Goal: Task Accomplishment & Management: Complete application form

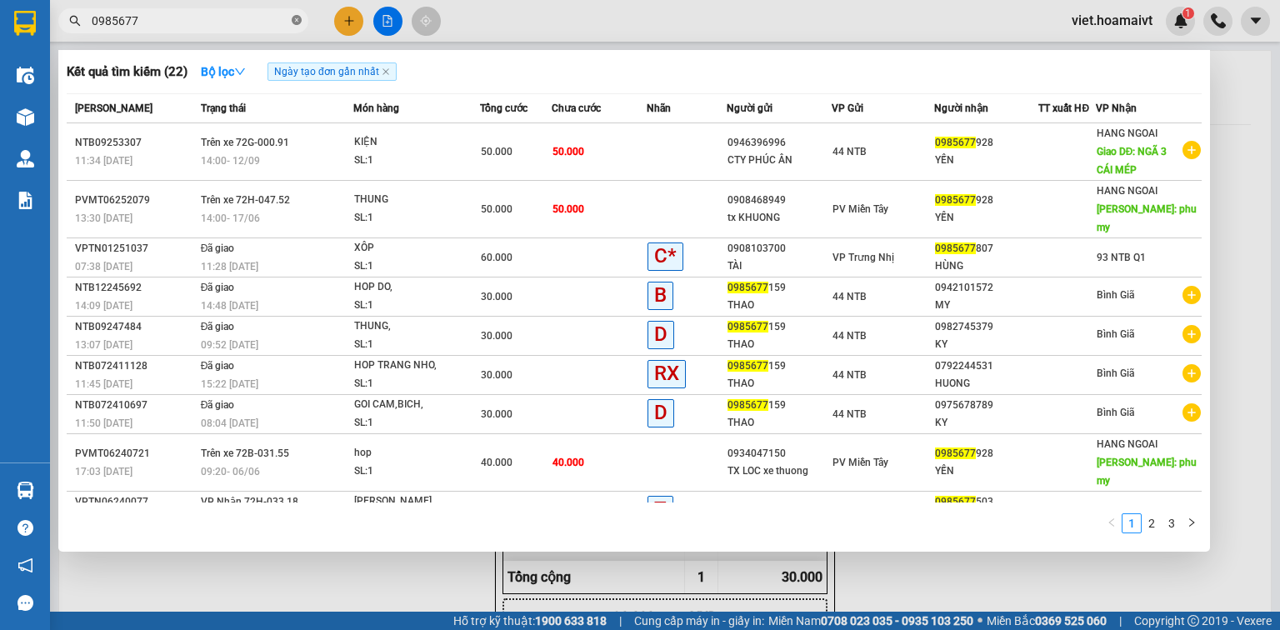
click at [297, 20] on icon "close-circle" at bounding box center [297, 20] width 10 height 10
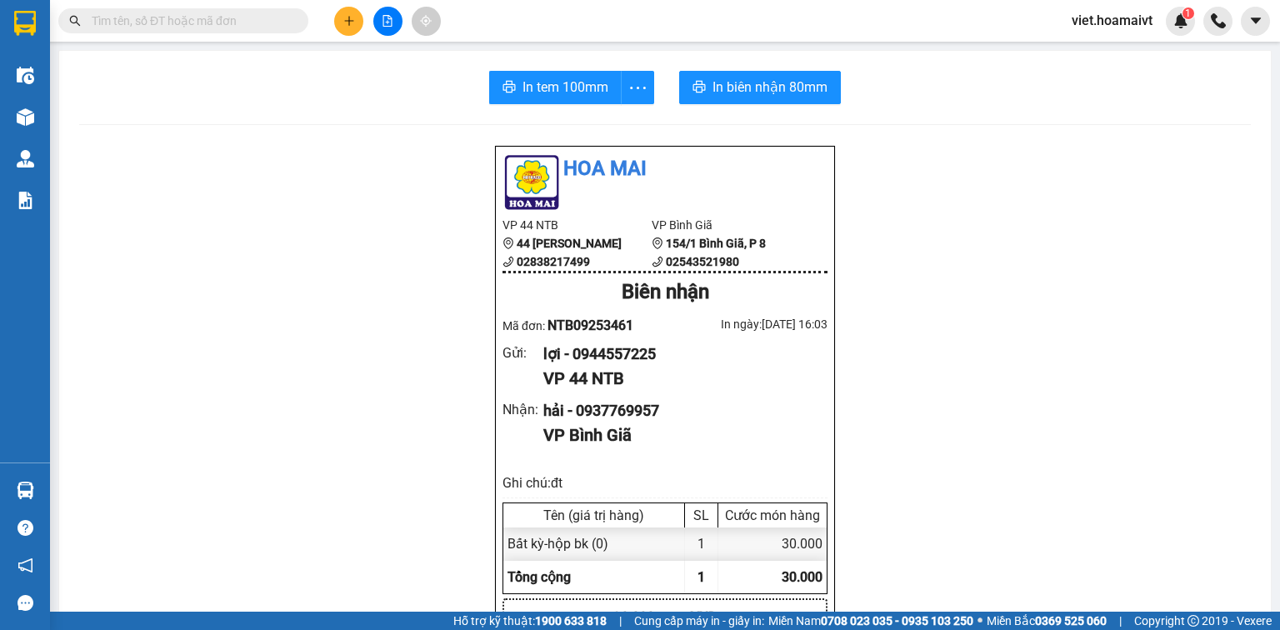
click at [258, 18] on input "text" at bounding box center [190, 21] width 197 height 18
click at [389, 23] on icon "file-add" at bounding box center [388, 21] width 12 height 12
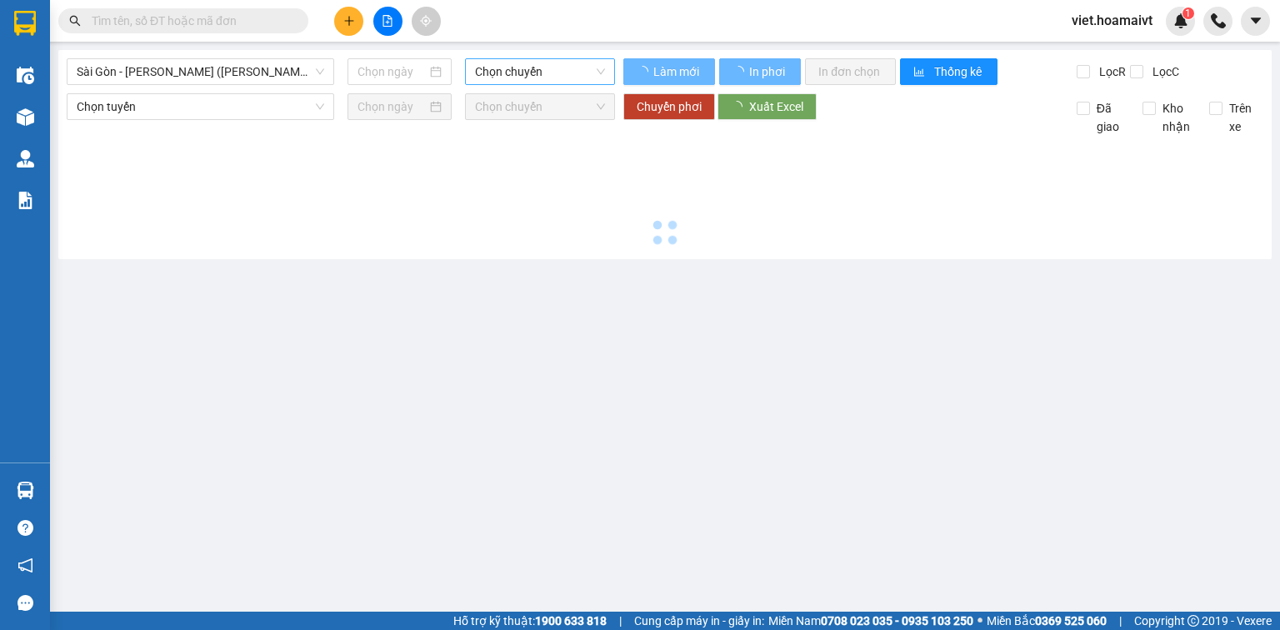
type input "[DATE]"
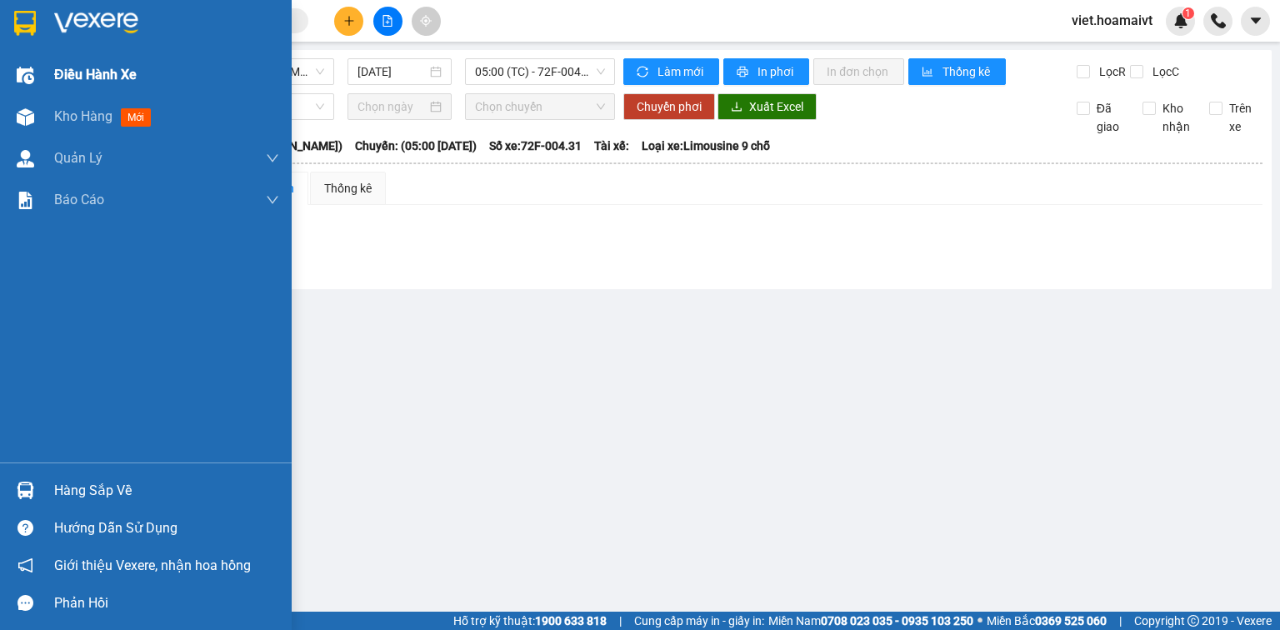
click at [67, 74] on span "Điều hành xe" at bounding box center [95, 74] width 82 height 21
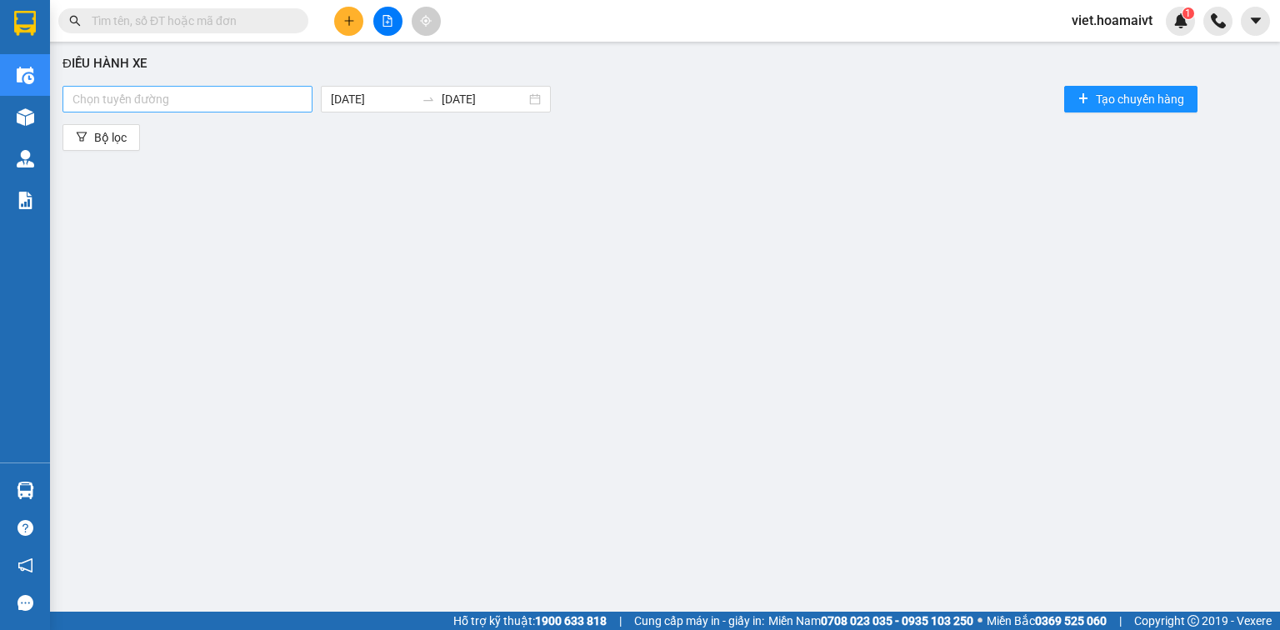
click at [278, 99] on div at bounding box center [188, 99] width 242 height 20
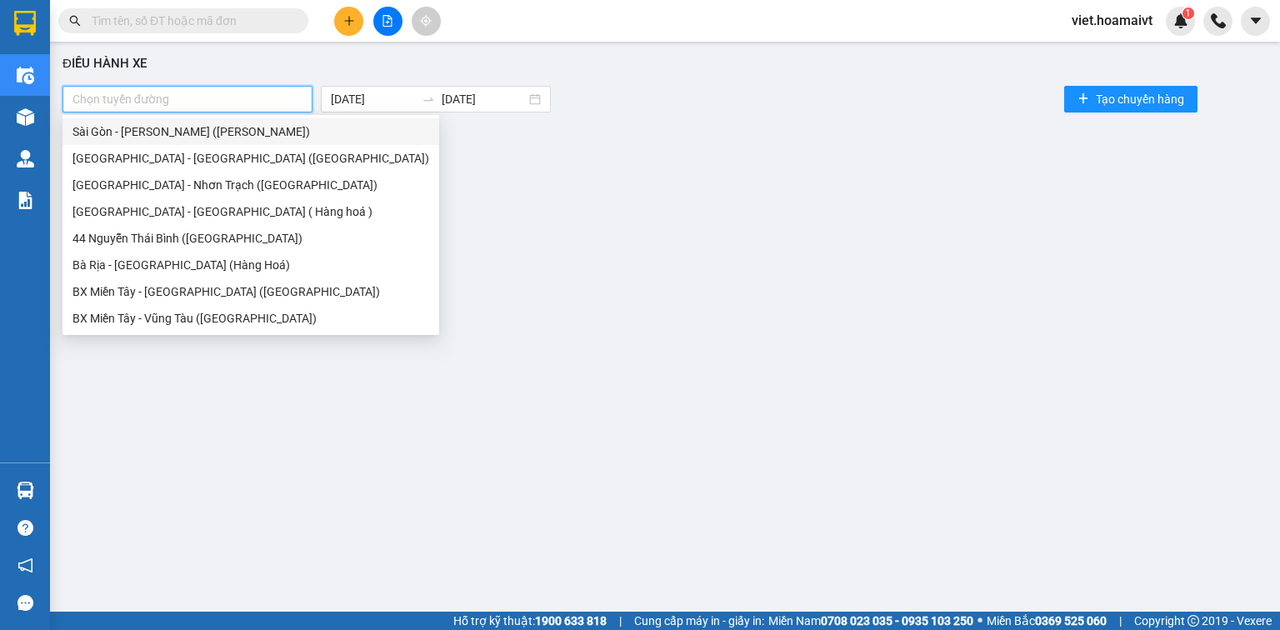
click at [186, 133] on div "Sài Gòn - [PERSON_NAME] ([PERSON_NAME])" at bounding box center [250, 131] width 357 height 18
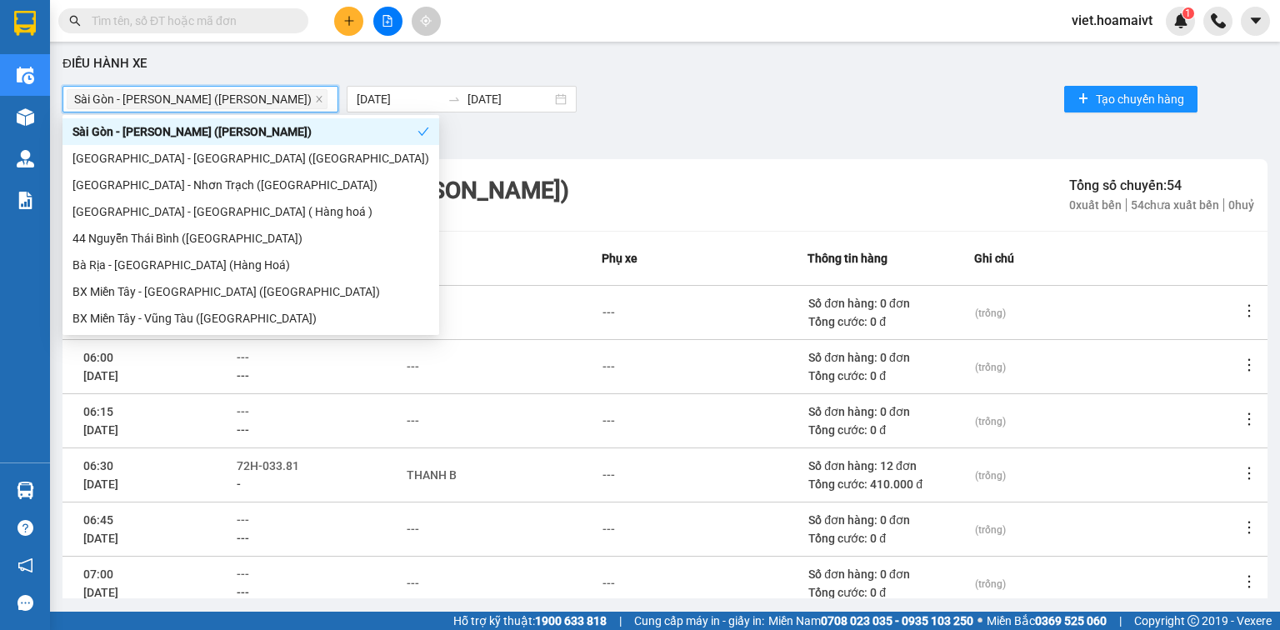
scroll to position [267, 0]
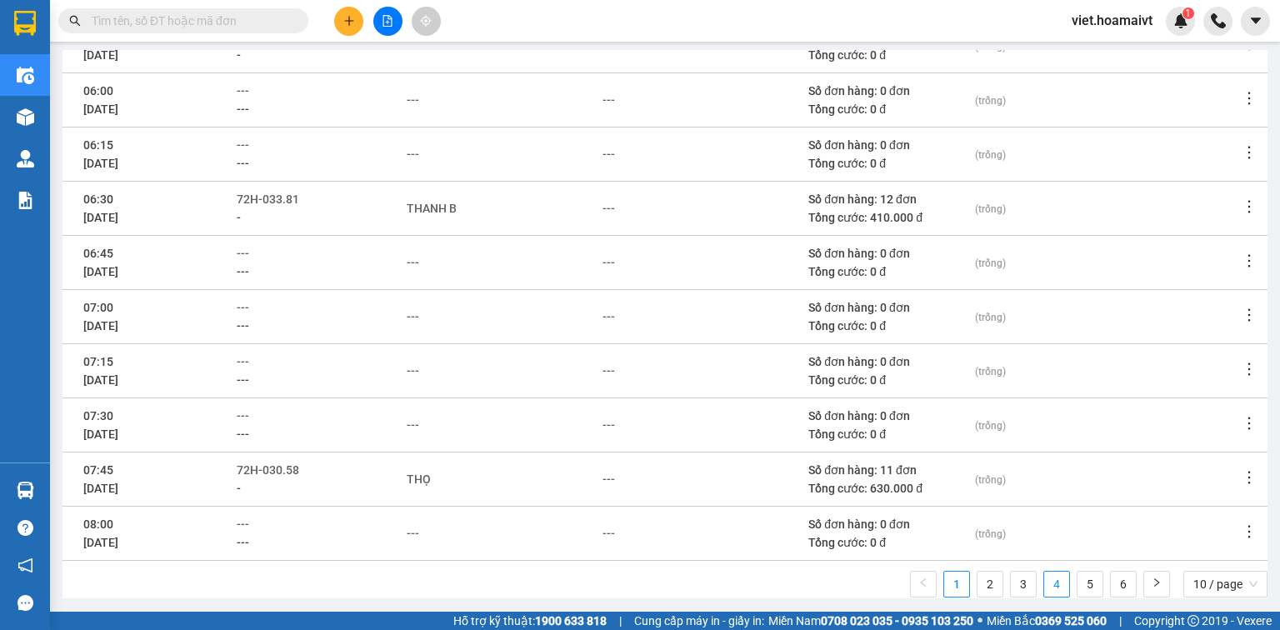
click at [1046, 583] on link "4" at bounding box center [1056, 584] width 25 height 25
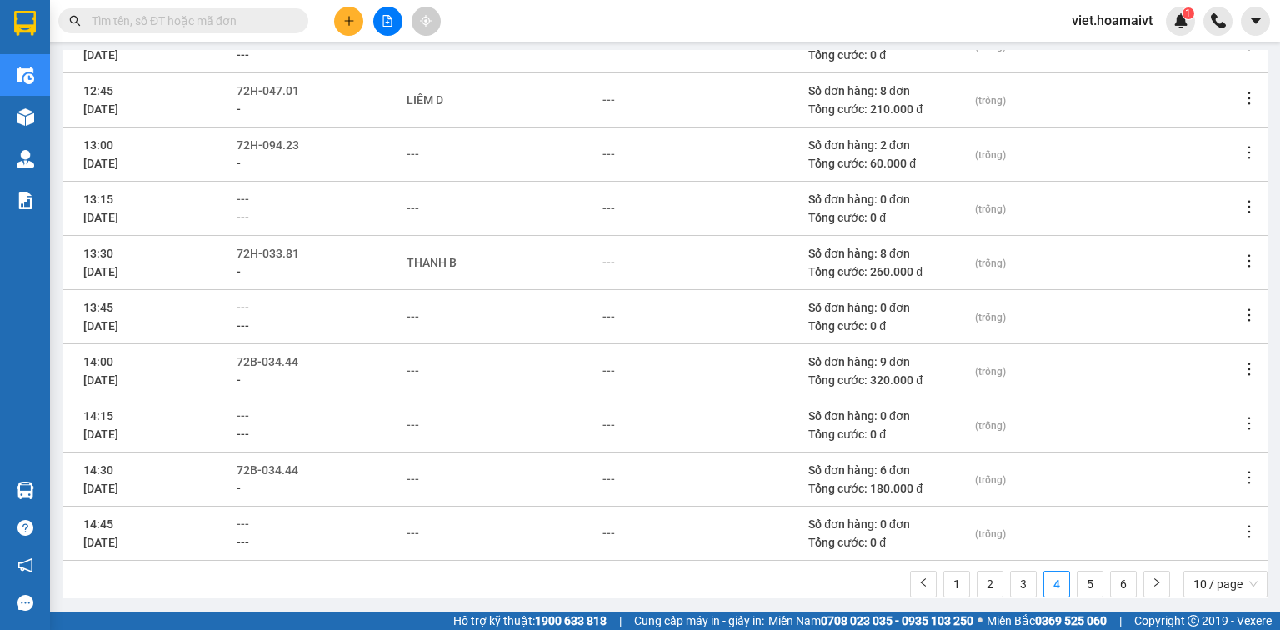
scroll to position [0, 0]
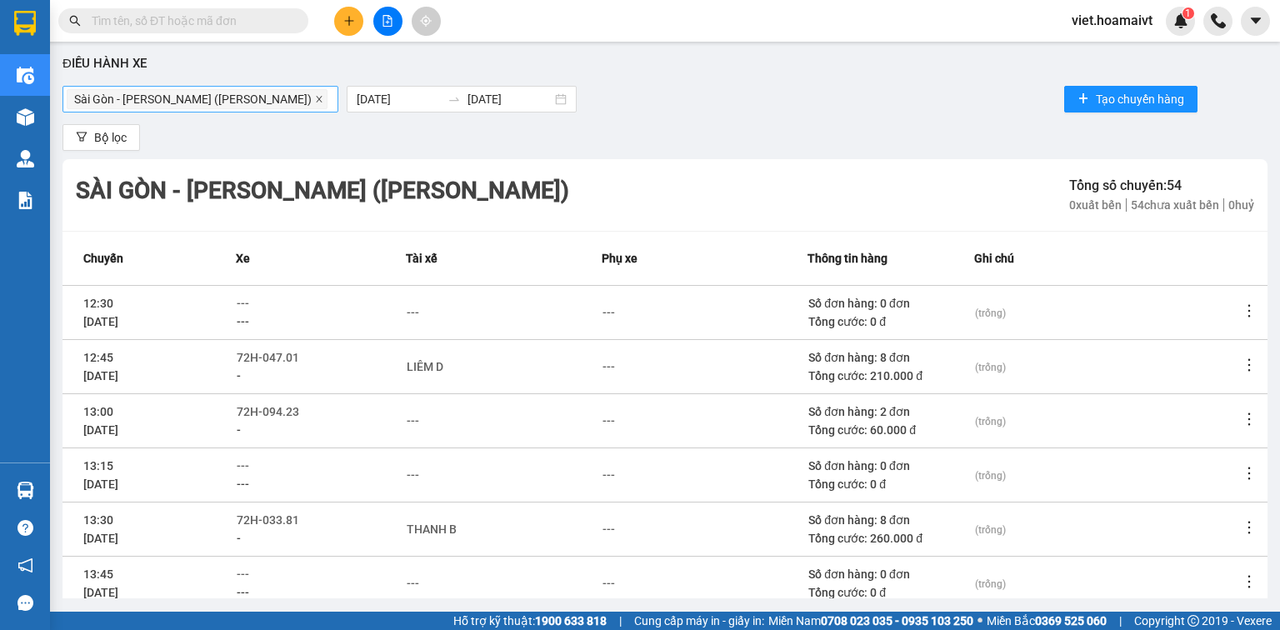
click at [315, 97] on icon "close" at bounding box center [319, 99] width 8 height 8
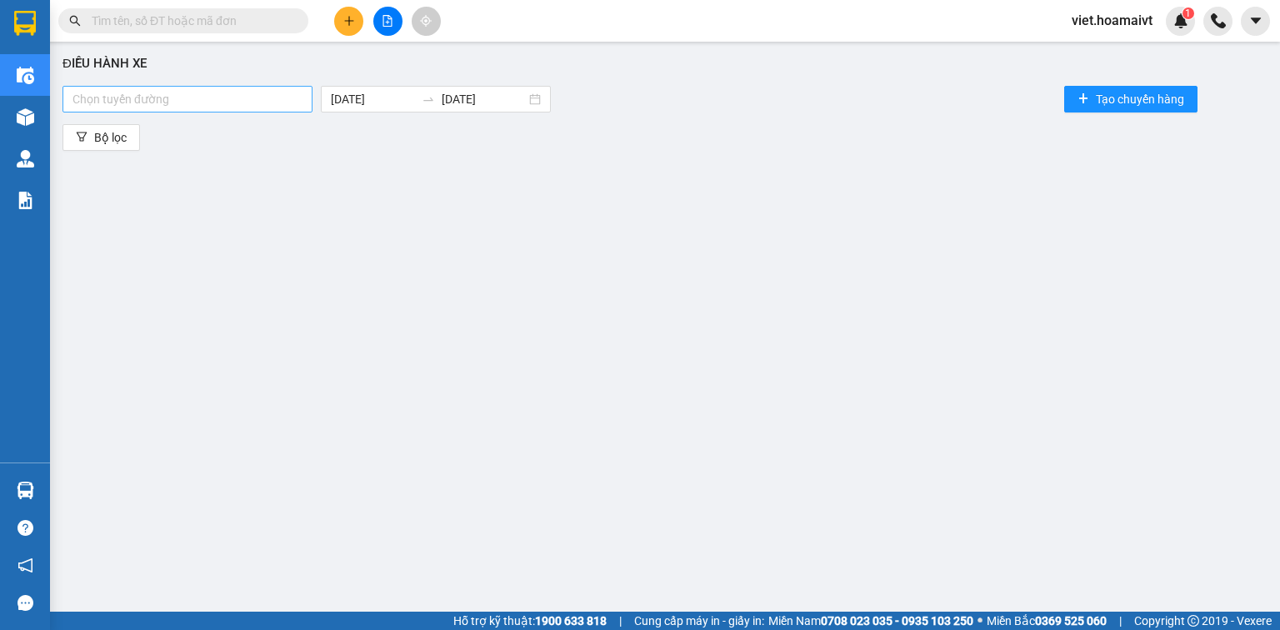
click at [242, 97] on div at bounding box center [188, 99] width 242 height 20
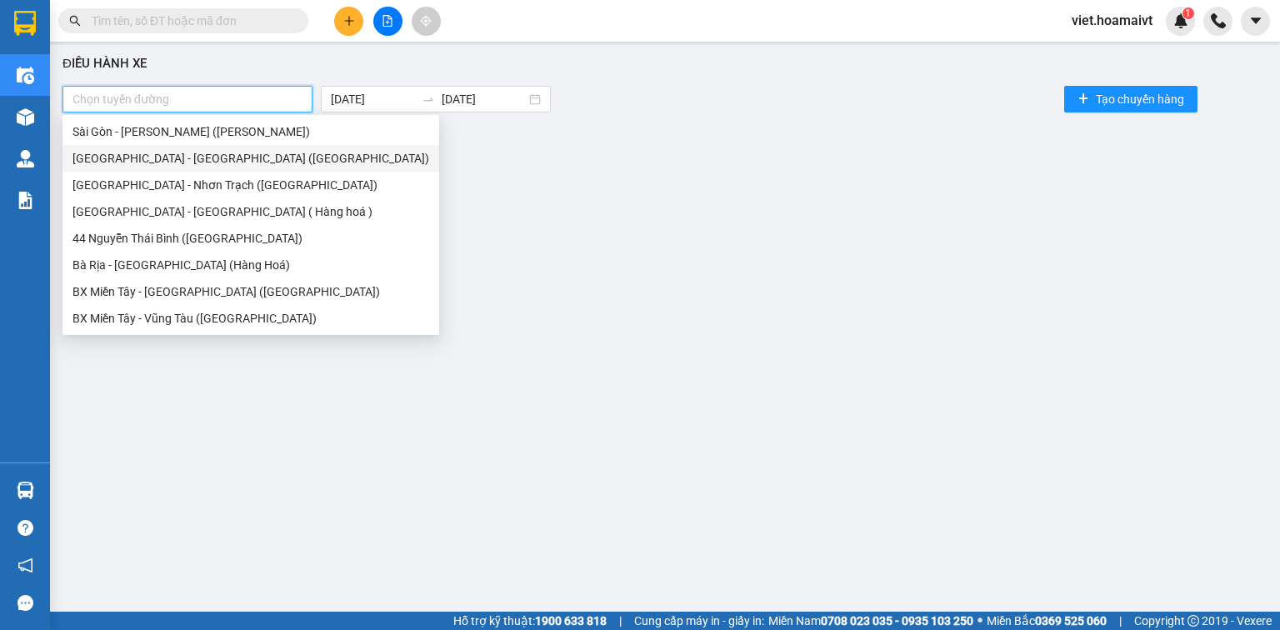
click at [183, 162] on div "[GEOGRAPHIC_DATA] - [GEOGRAPHIC_DATA] ([GEOGRAPHIC_DATA])" at bounding box center [250, 158] width 357 height 18
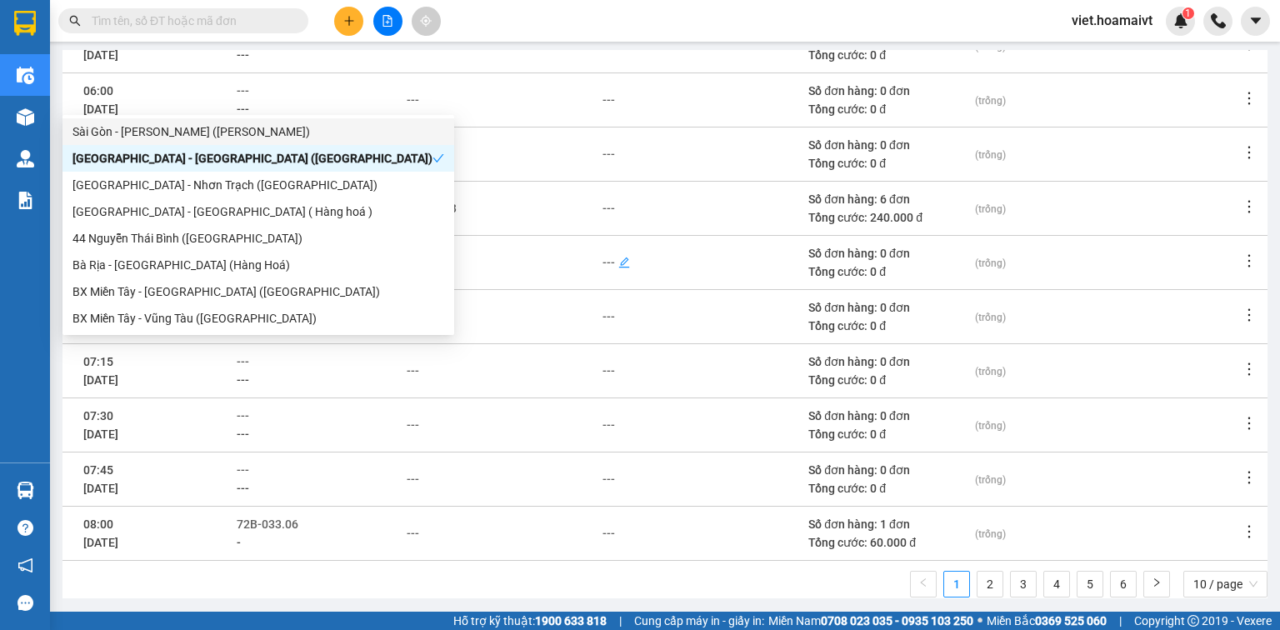
scroll to position [297, 0]
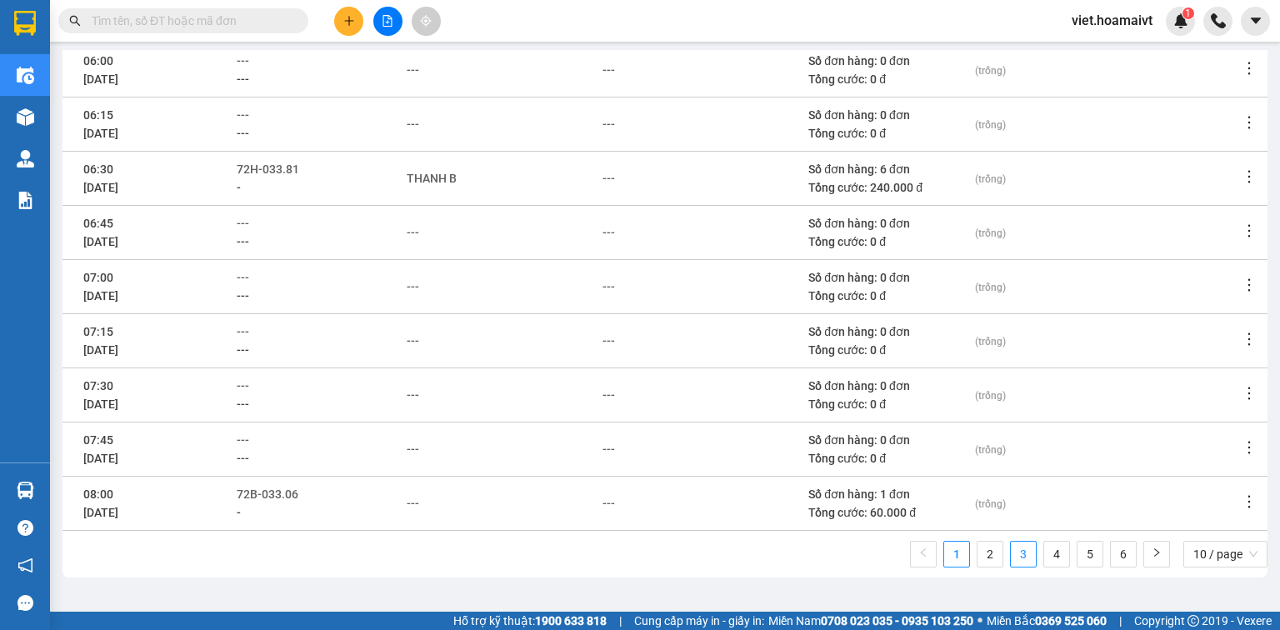
click at [1011, 550] on link "3" at bounding box center [1023, 554] width 25 height 25
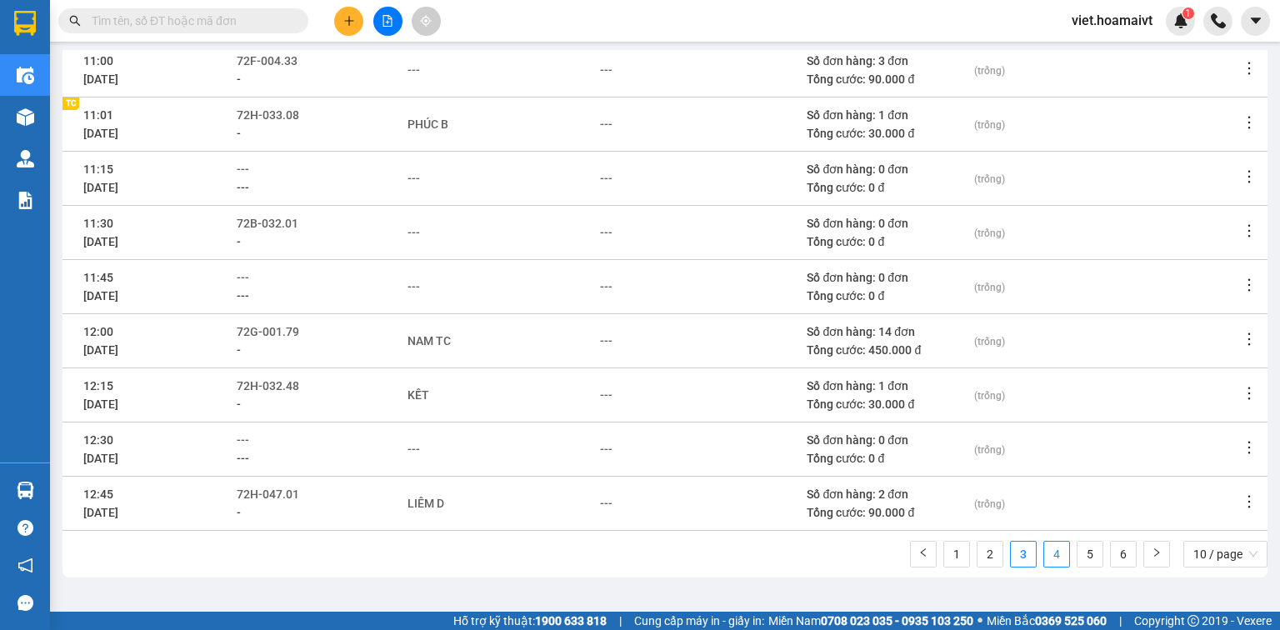
click at [1050, 552] on link "4" at bounding box center [1056, 554] width 25 height 25
click at [1241, 397] on icon "more" at bounding box center [1249, 393] width 17 height 17
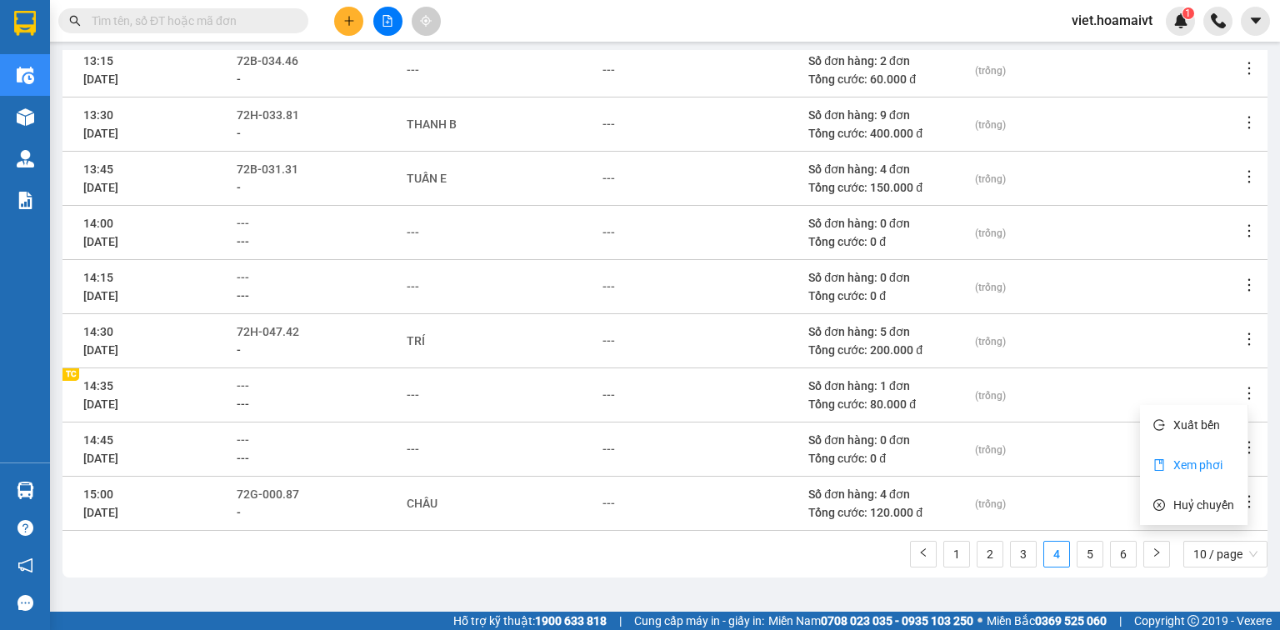
click at [1193, 463] on span "Xem phơi" at bounding box center [1197, 464] width 49 height 13
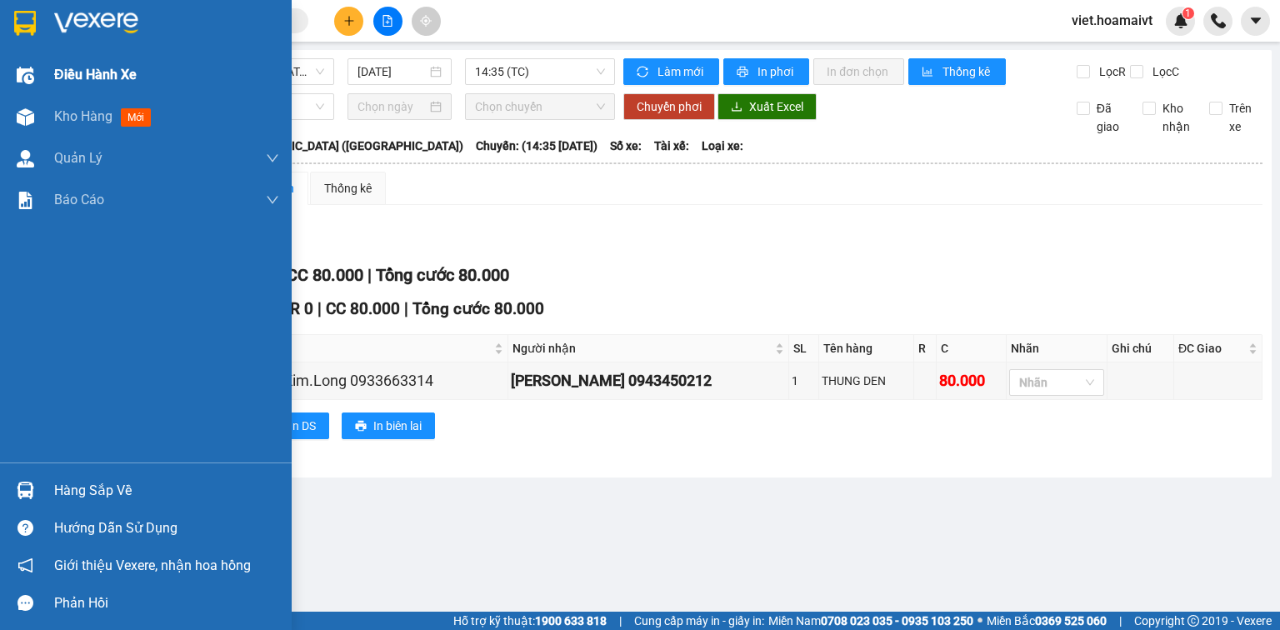
click at [89, 76] on span "Điều hành xe" at bounding box center [95, 74] width 82 height 21
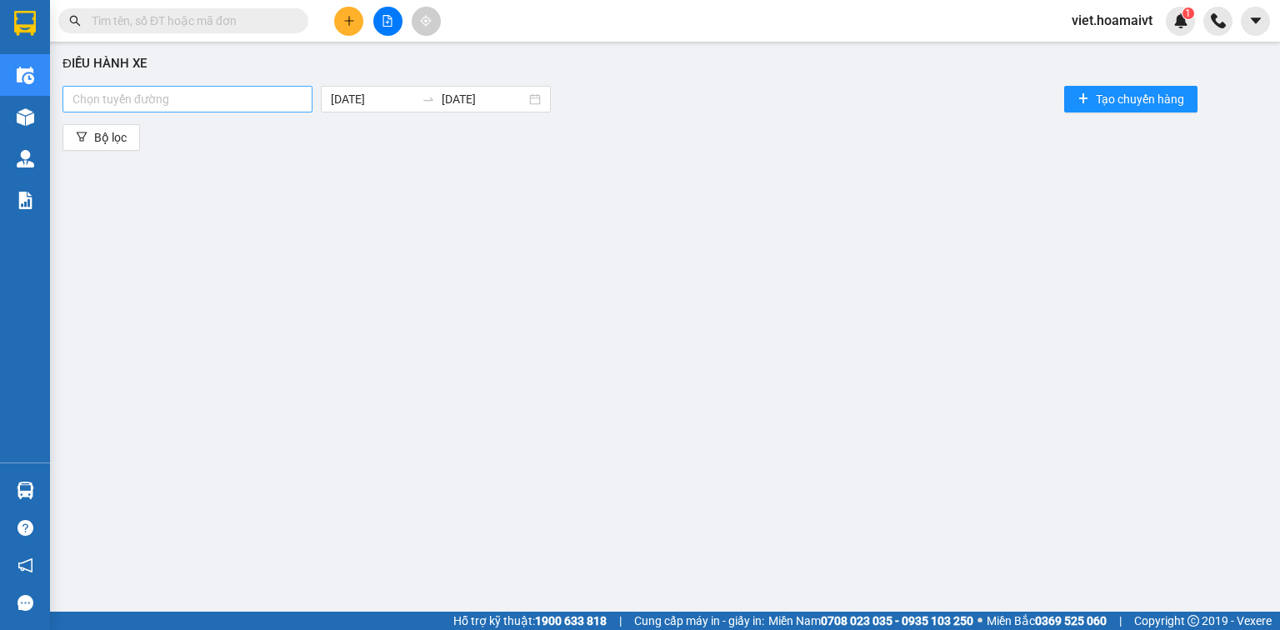
click at [278, 97] on div at bounding box center [188, 99] width 242 height 20
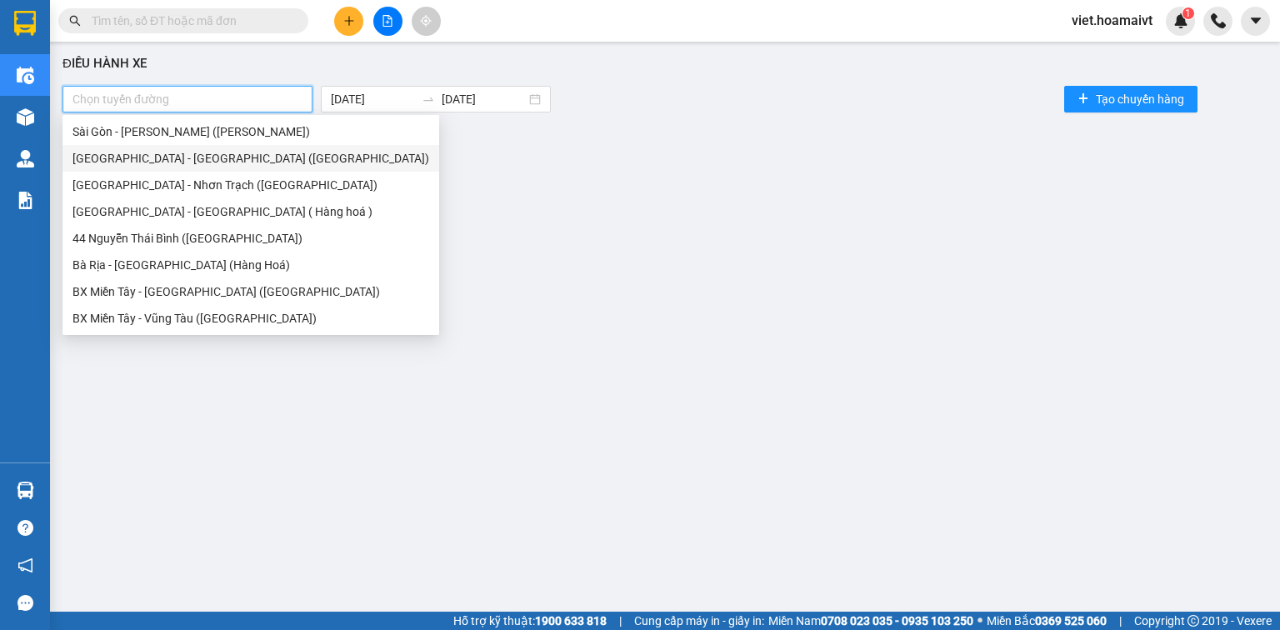
click at [197, 153] on div "[GEOGRAPHIC_DATA] - [GEOGRAPHIC_DATA] ([GEOGRAPHIC_DATA])" at bounding box center [250, 158] width 357 height 18
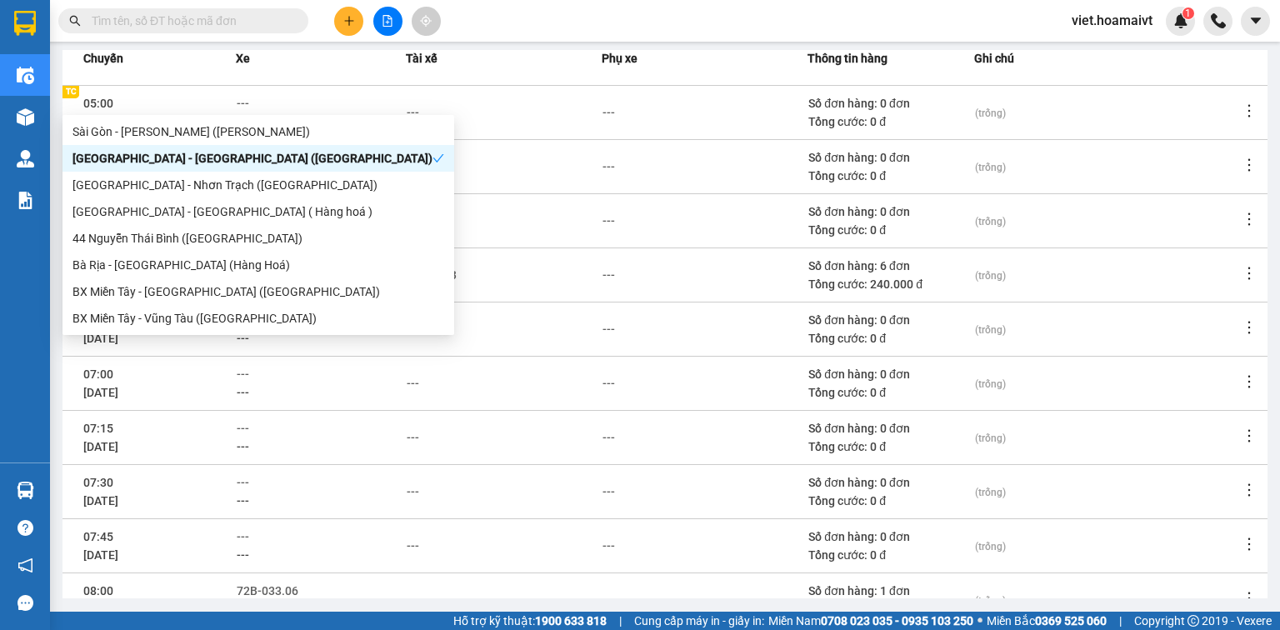
scroll to position [297, 0]
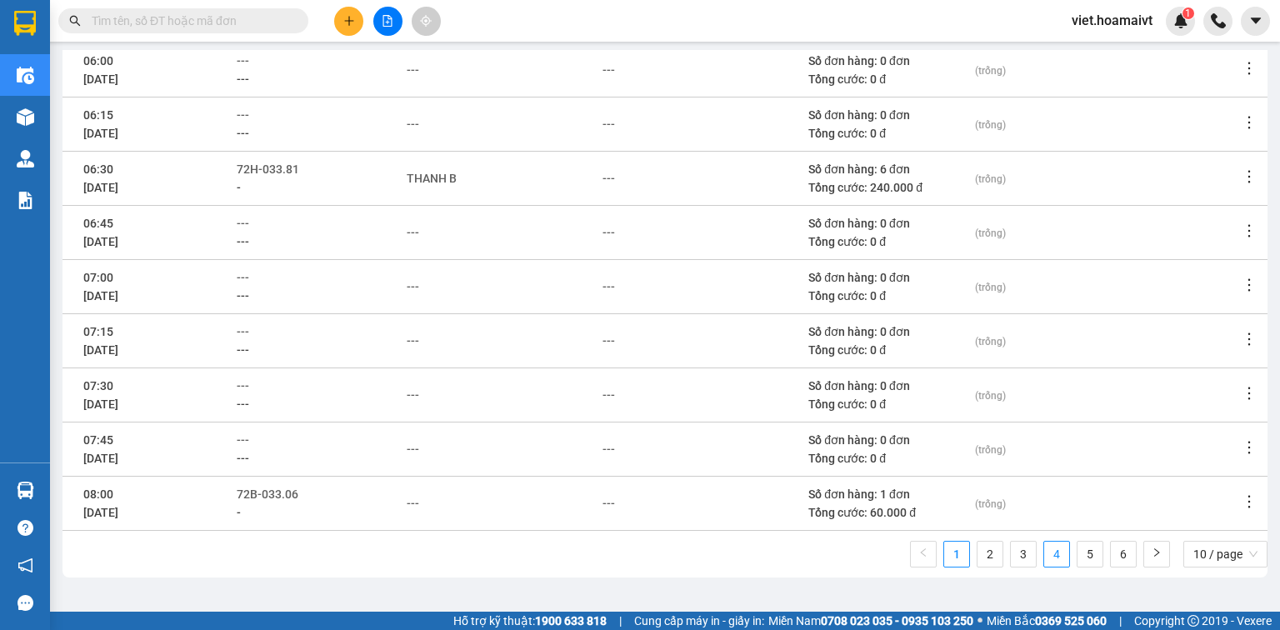
click at [1046, 557] on link "4" at bounding box center [1056, 554] width 25 height 25
click at [249, 382] on span "---" at bounding box center [243, 385] width 12 height 13
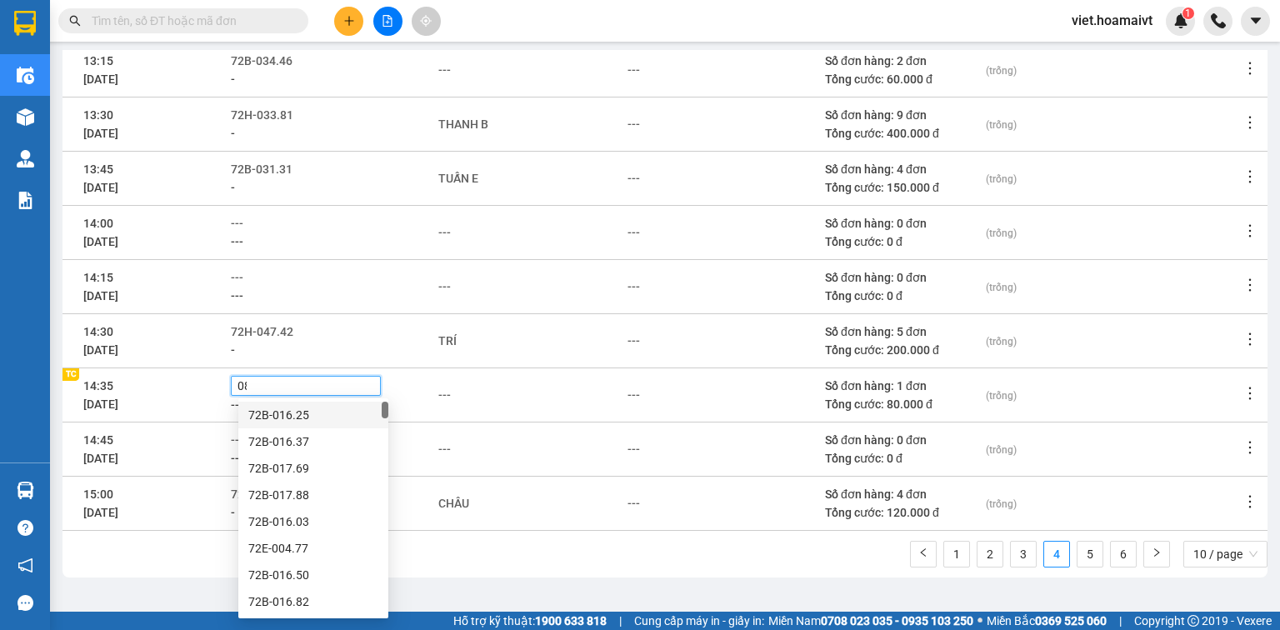
type input "087"
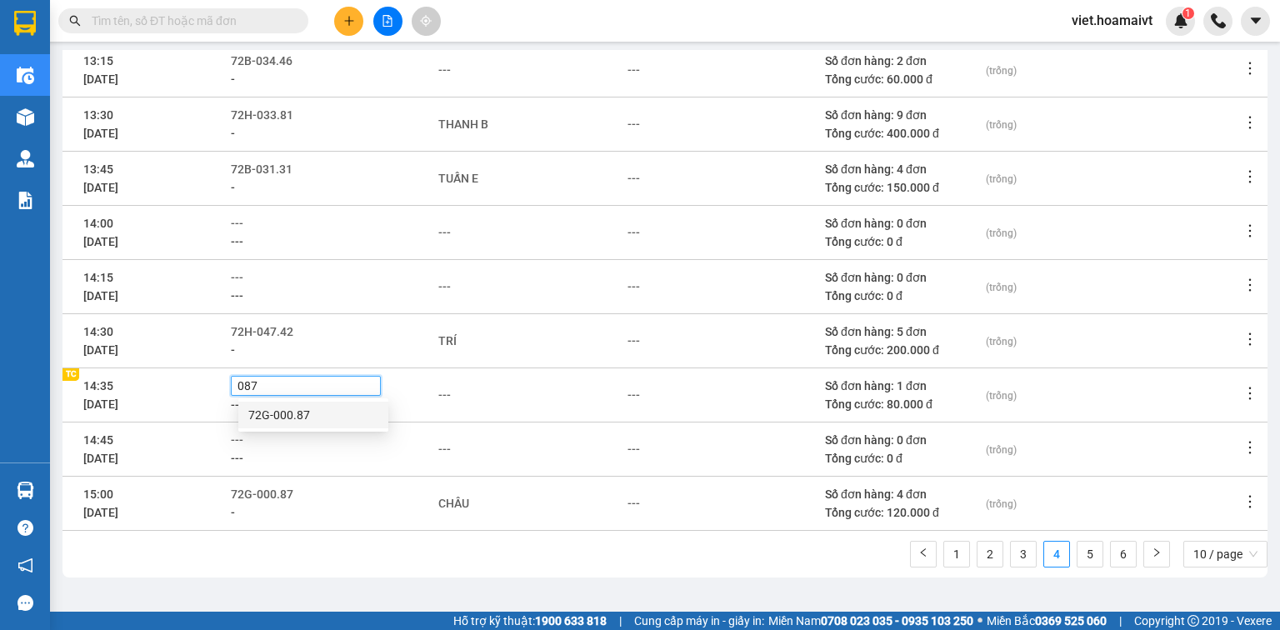
click at [297, 414] on div "72G-000.87" at bounding box center [313, 415] width 130 height 18
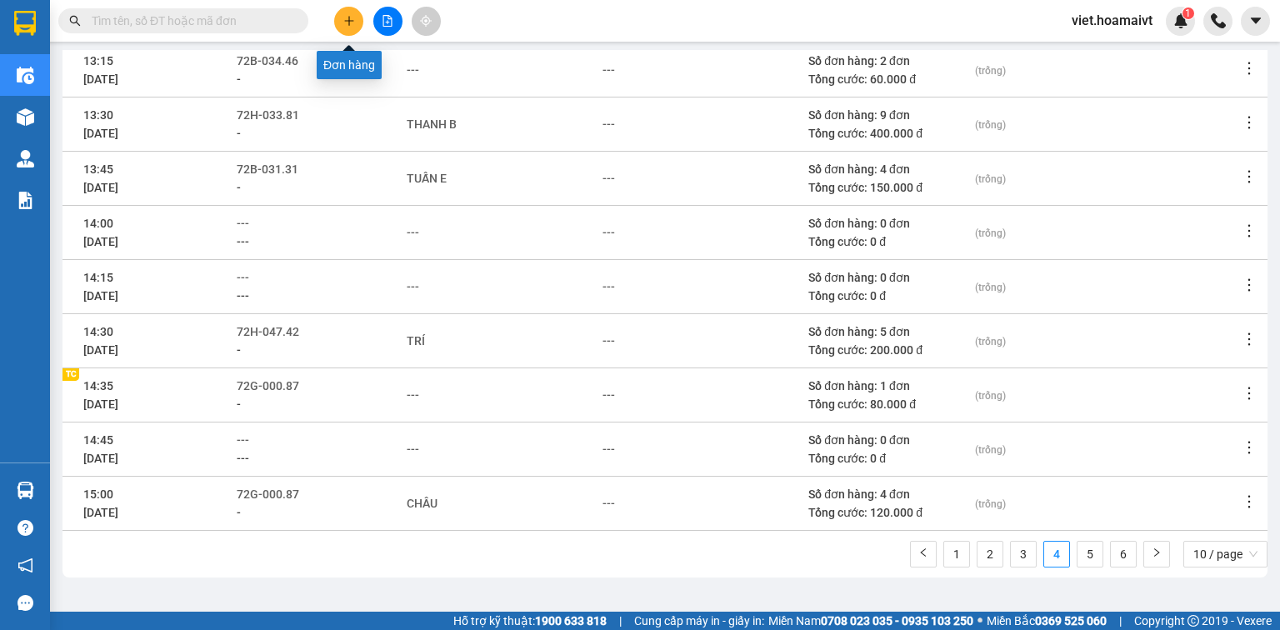
click at [348, 17] on icon "plus" at bounding box center [348, 20] width 1 height 9
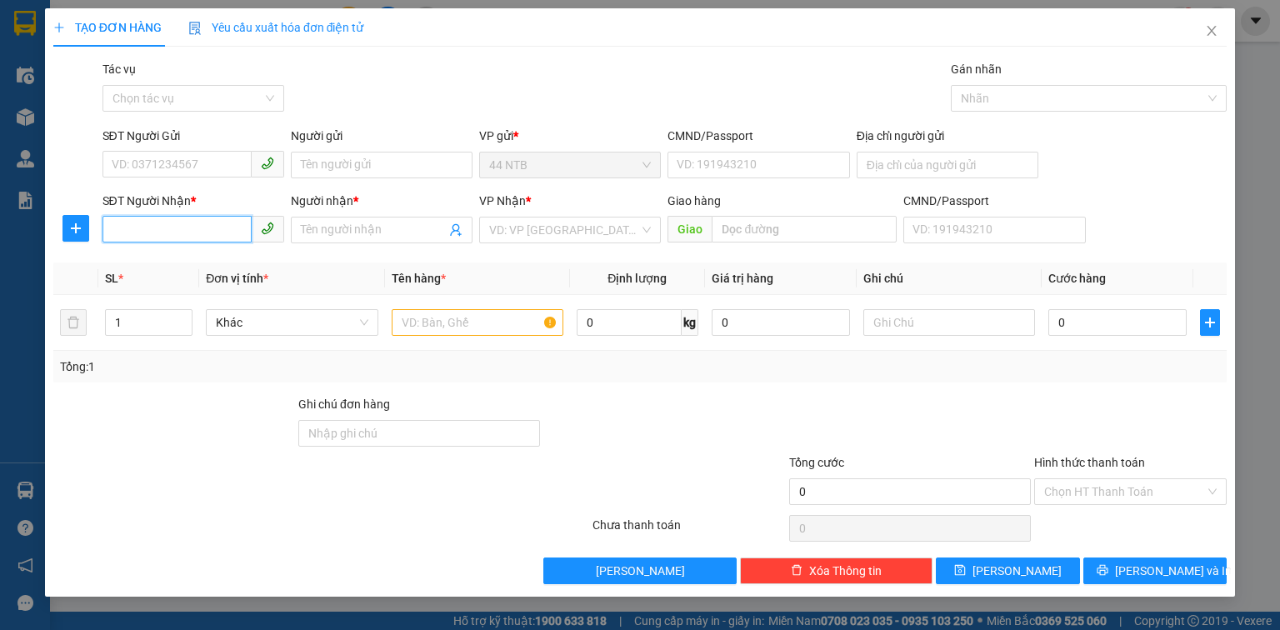
click at [187, 237] on input "SĐT Người Nhận *" at bounding box center [176, 229] width 149 height 27
click at [414, 320] on input "text" at bounding box center [478, 322] width 172 height 27
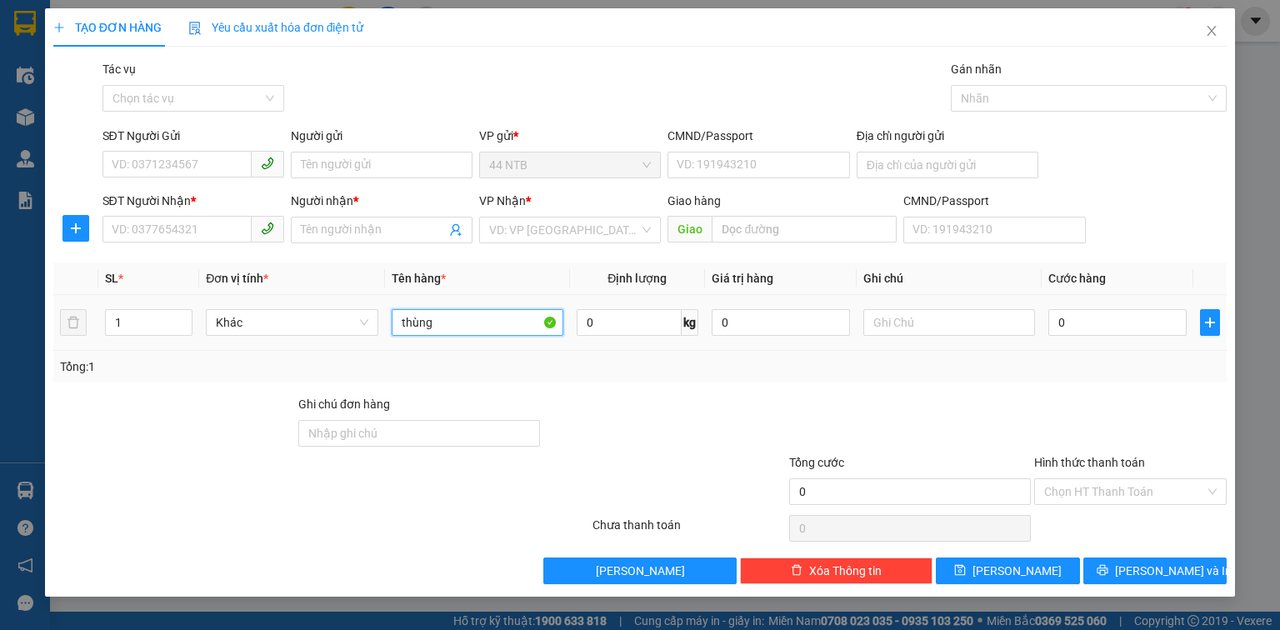
type input "thùng"
type input "3"
type input "30"
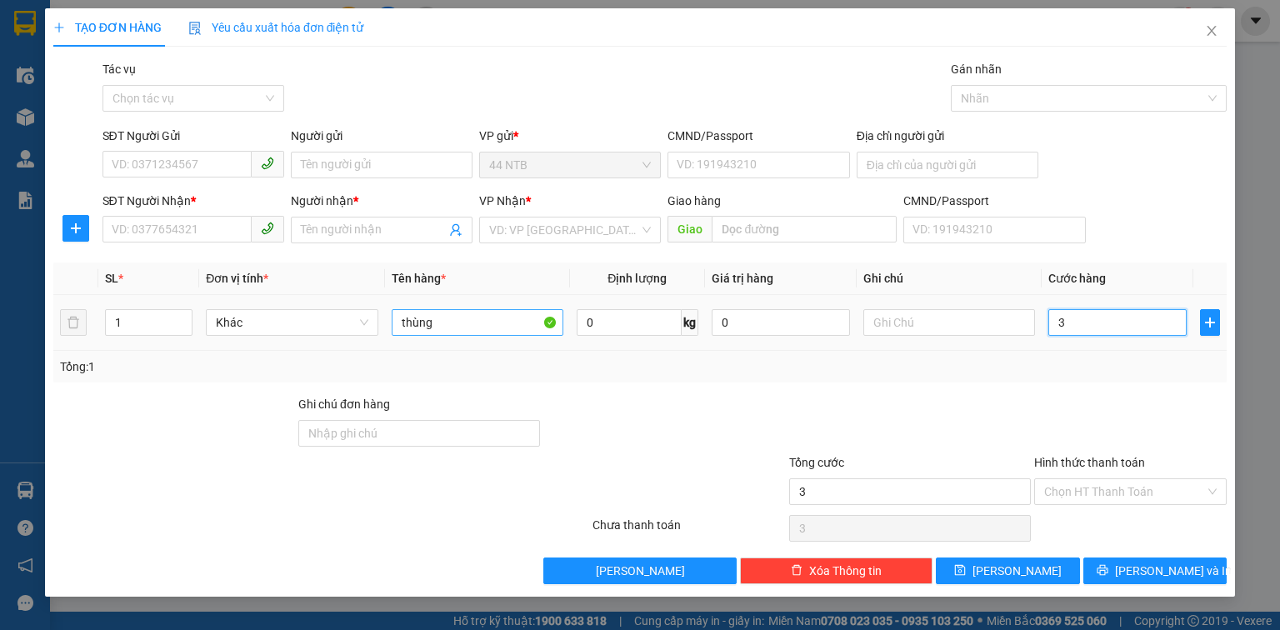
type input "30"
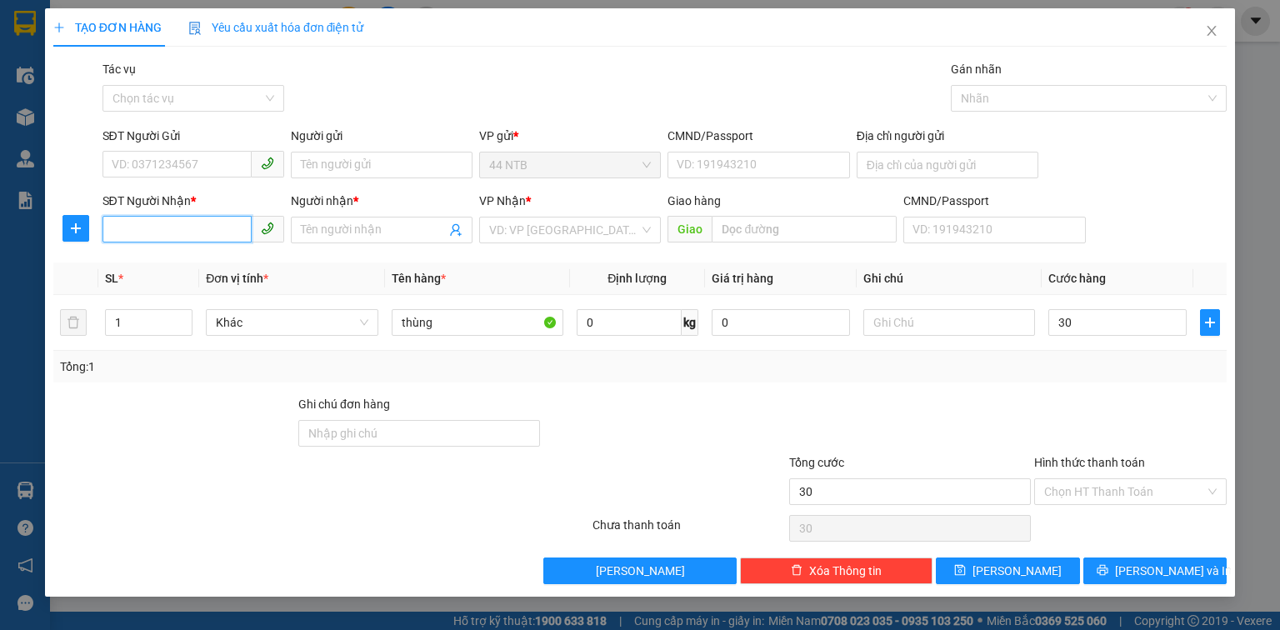
type input "30.000"
click at [178, 236] on input "SĐT Người Nhận *" at bounding box center [176, 229] width 149 height 27
type input "0368553668"
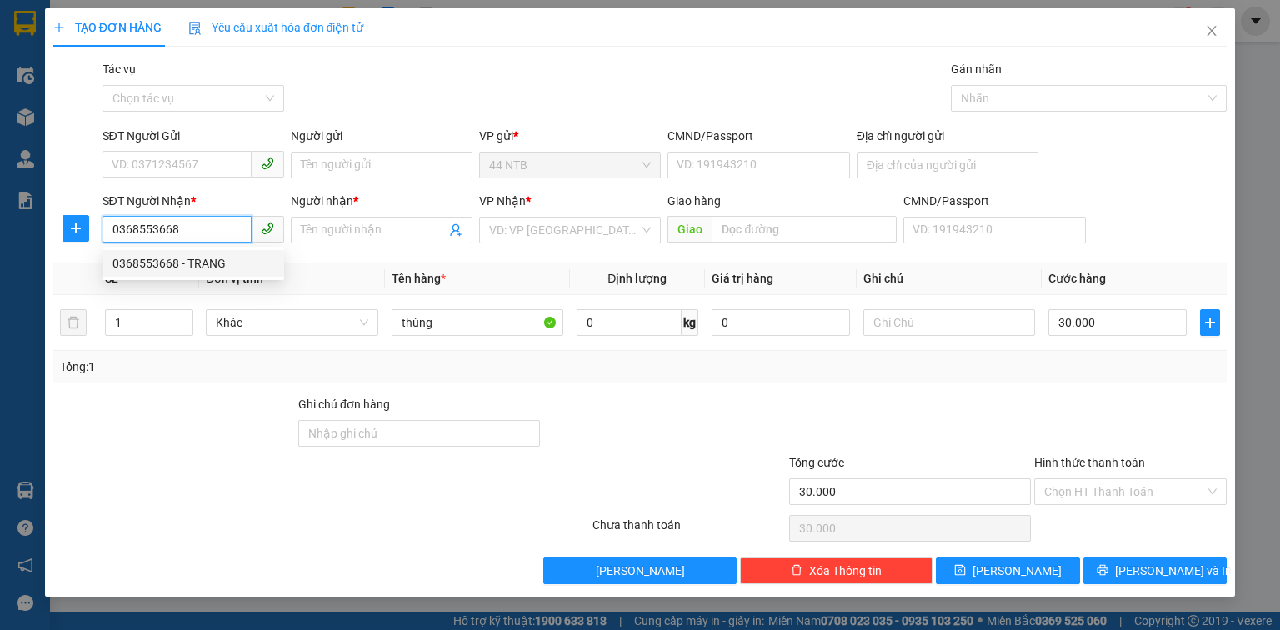
click at [197, 257] on div "0368553668 - TRANG" at bounding box center [193, 263] width 162 height 18
type input "TRANG"
type input "0368553668"
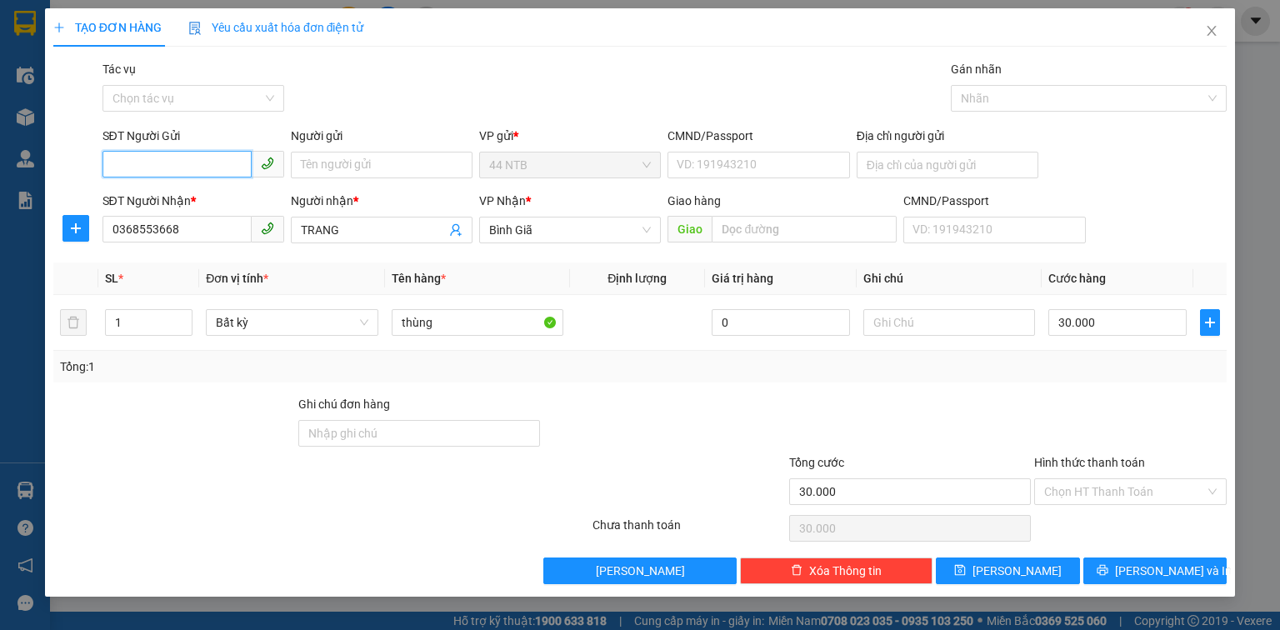
click at [197, 169] on input "SĐT Người Gửi" at bounding box center [176, 164] width 149 height 27
click at [201, 199] on div "0938470188 - ÂN" at bounding box center [193, 198] width 162 height 18
type input "0938470188"
type input "ÂN"
type input "068091000060"
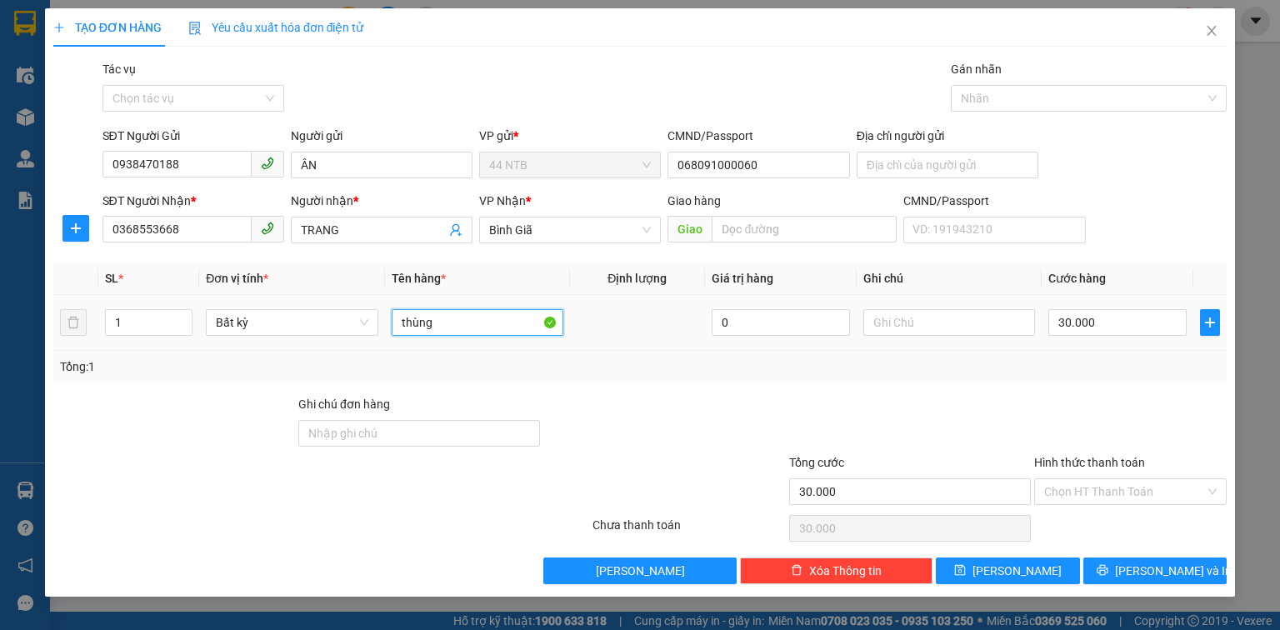
drag, startPoint x: 442, startPoint y: 317, endPoint x: 372, endPoint y: 337, distance: 73.4
click at [372, 337] on tr "1 Bất kỳ thùng 0 30.000" at bounding box center [639, 323] width 1173 height 56
type input "hộp"
type input "0"
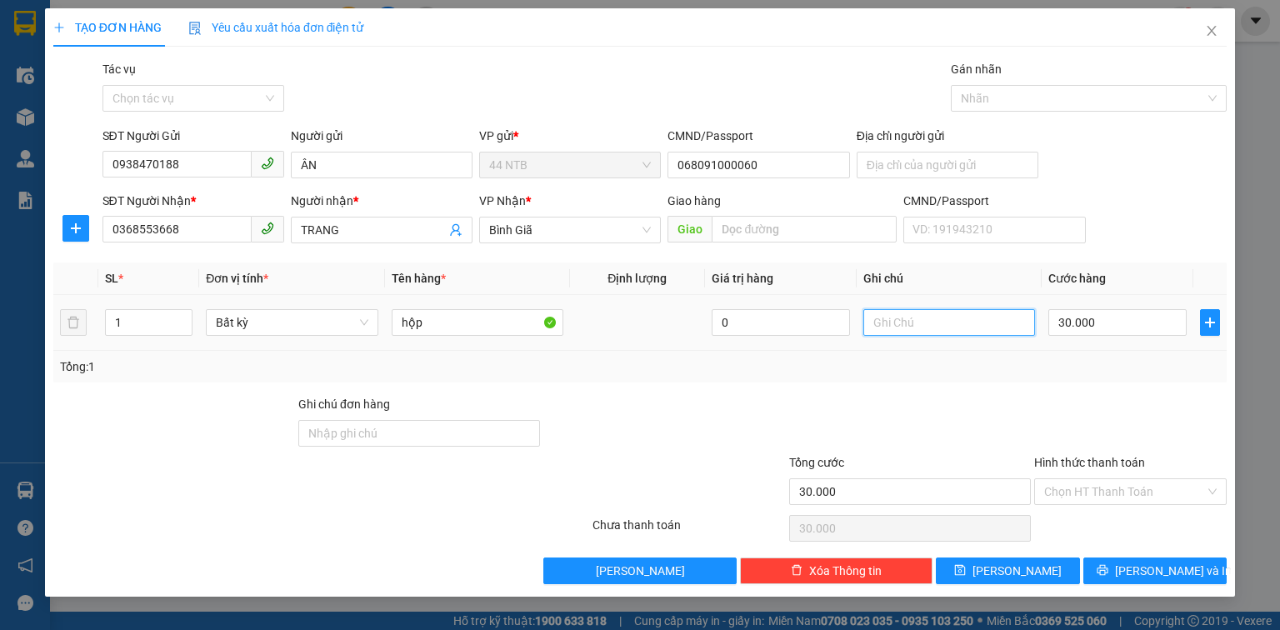
type input "0"
type input "bánh xe"
type input "3"
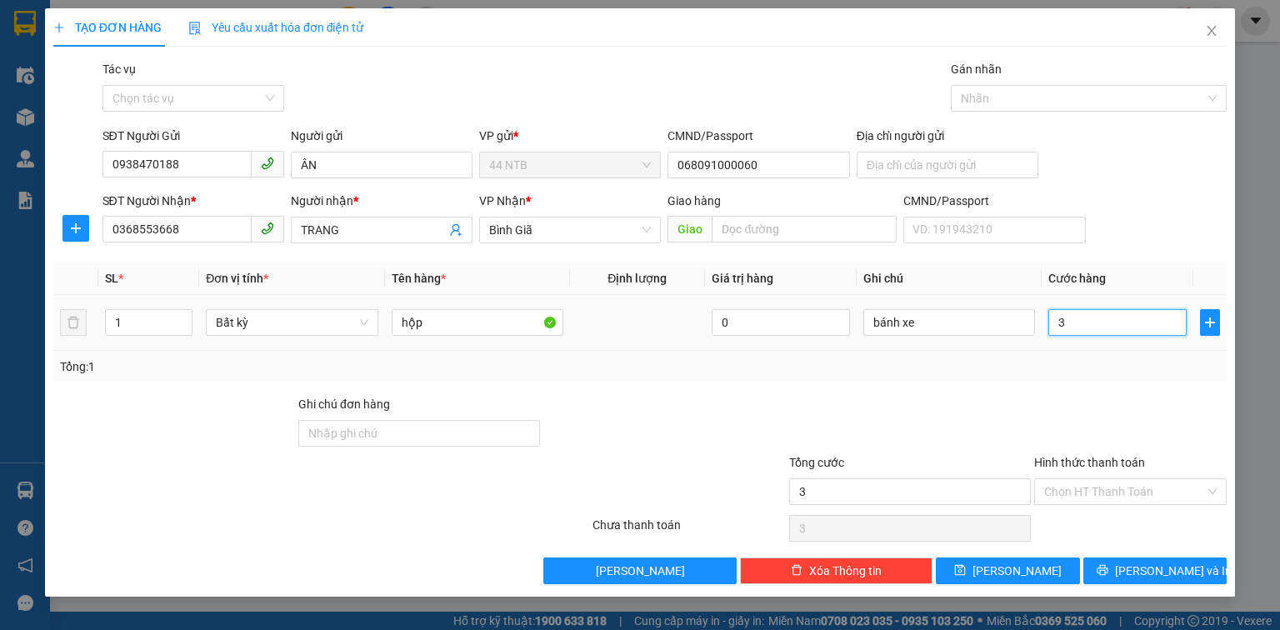
type input "30"
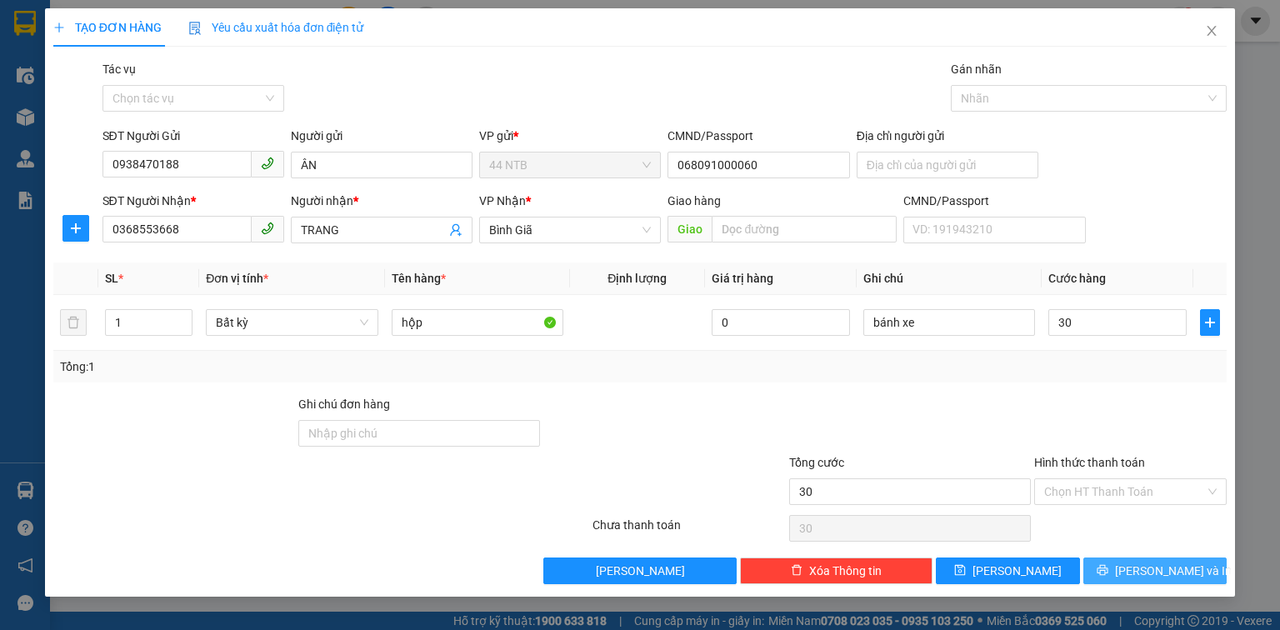
type input "30.000"
click at [1141, 579] on button "[PERSON_NAME] và In" at bounding box center [1155, 570] width 144 height 27
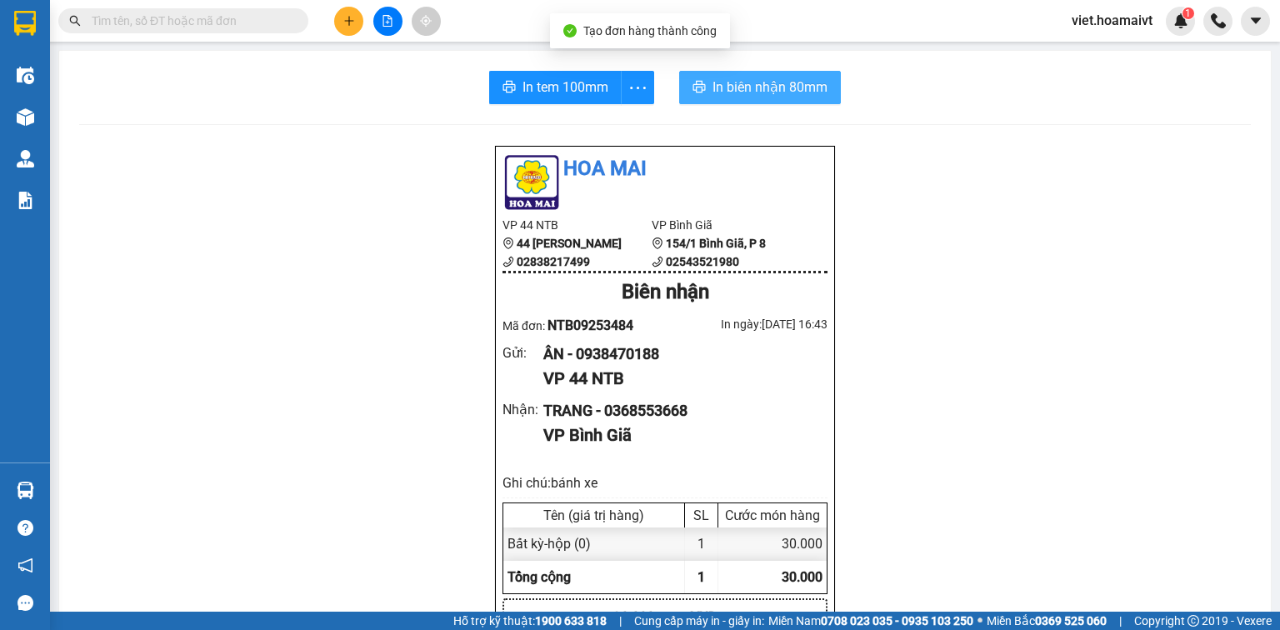
click at [737, 99] on button "In biên nhận 80mm" at bounding box center [760, 87] width 162 height 33
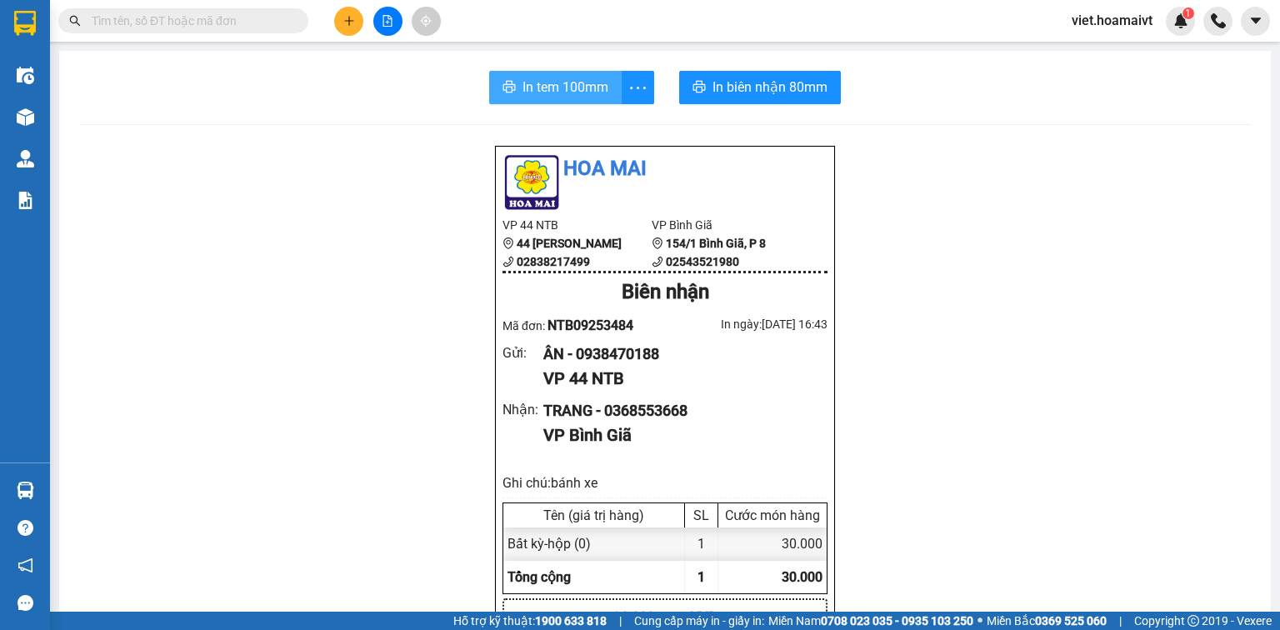
click at [522, 83] on span "In tem 100mm" at bounding box center [565, 87] width 86 height 21
